Goal: Transaction & Acquisition: Purchase product/service

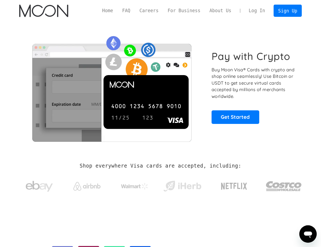
click at [263, 9] on link "Log In" at bounding box center [256, 11] width 25 height 12
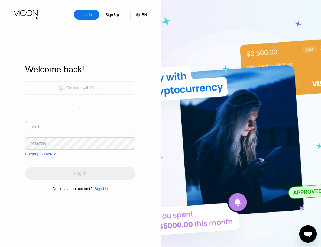
click at [106, 87] on div "Continue with Google" at bounding box center [80, 87] width 110 height 13
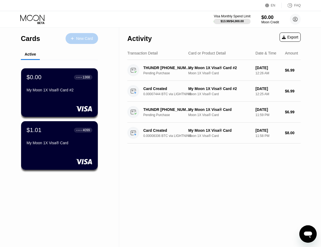
click at [83, 37] on div "New Card" at bounding box center [84, 38] width 17 height 5
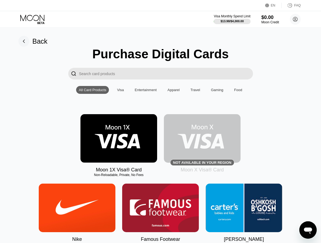
click at [117, 136] on img at bounding box center [119, 138] width 77 height 49
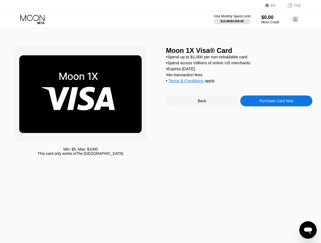
click at [279, 103] on div "Purchase Card Now" at bounding box center [277, 101] width 34 height 4
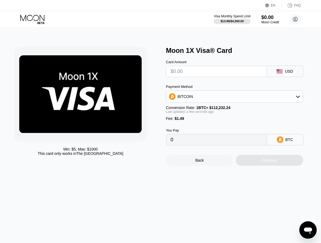
click at [207, 72] on input "text" at bounding box center [217, 71] width 92 height 11
type input "$5"
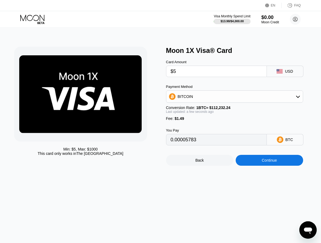
type input "0.00005783"
type input "$5.89"
type input "0.00006576"
type input "$5.89"
click at [266, 162] on div "Continue" at bounding box center [269, 160] width 15 height 4
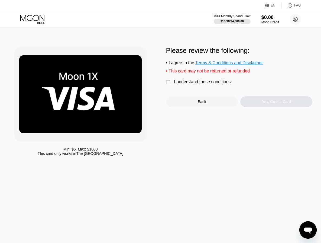
click at [199, 84] on div "I understand these conditions" at bounding box center [202, 81] width 57 height 5
click at [283, 104] on div "Yes, Create Card" at bounding box center [276, 102] width 29 height 4
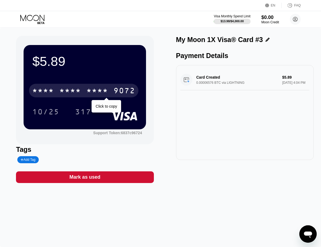
click at [121, 91] on div "9072" at bounding box center [125, 91] width 22 height 9
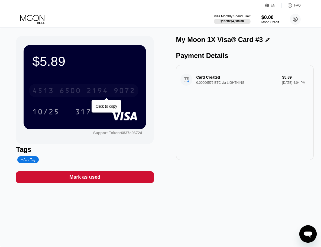
click at [114, 92] on div "9072" at bounding box center [125, 91] width 22 height 9
